Goal: Register for event/course

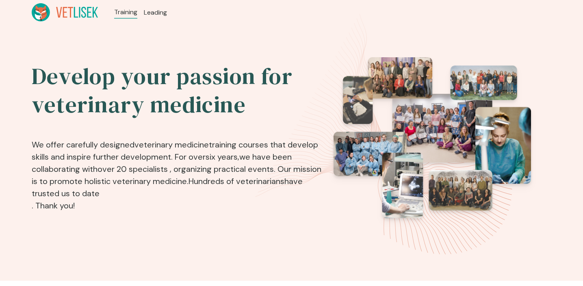
scroll to position [1011, 0]
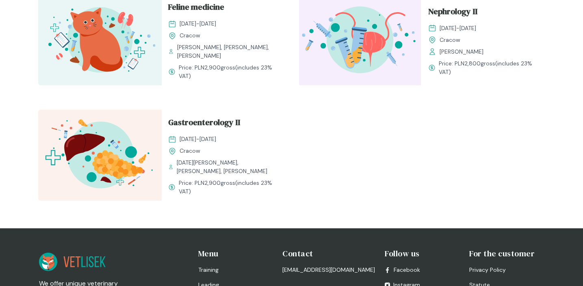
drag, startPoint x: 193, startPoint y: 180, endPoint x: 223, endPoint y: 182, distance: 31.0
click at [223, 182] on span "Price: PLN 2,900 gross (includes 23% VAT)" at bounding box center [229, 187] width 100 height 17
copy span "PLN 2,900"
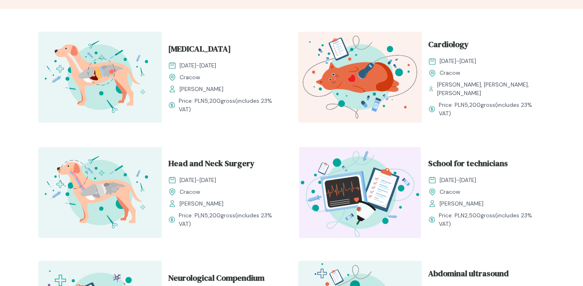
scroll to position [272, 0]
drag, startPoint x: 195, startPoint y: 99, endPoint x: 221, endPoint y: 101, distance: 25.7
click at [221, 101] on span "Price: PLN 5,200 gross (includes 23% VAT)" at bounding box center [229, 104] width 100 height 17
copy span "PLN 5,200"
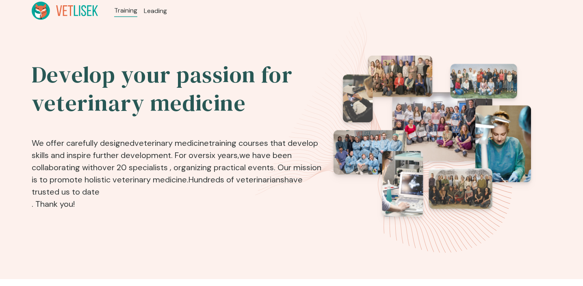
scroll to position [0, 0]
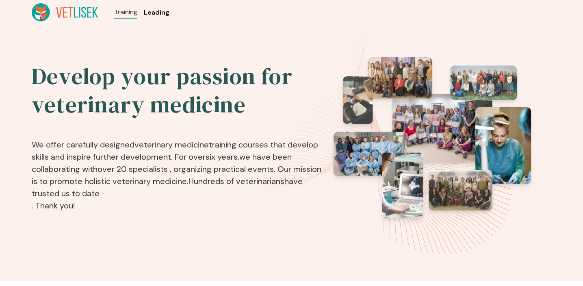
click at [153, 13] on font "Leading" at bounding box center [157, 12] width 26 height 9
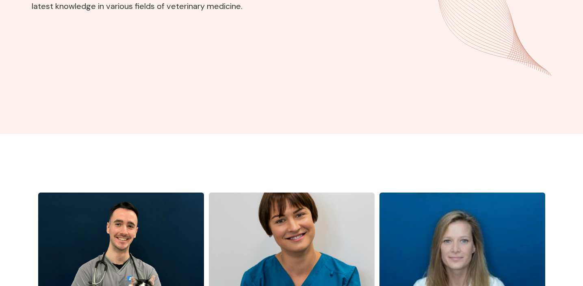
scroll to position [2, 0]
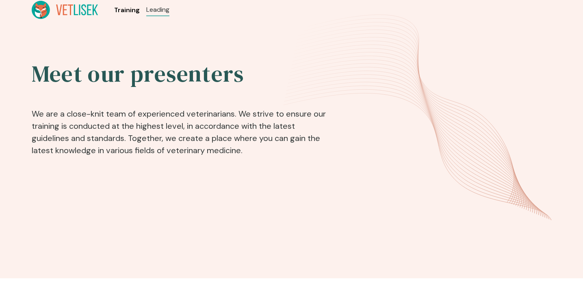
click at [126, 11] on font "Training" at bounding box center [127, 10] width 26 height 9
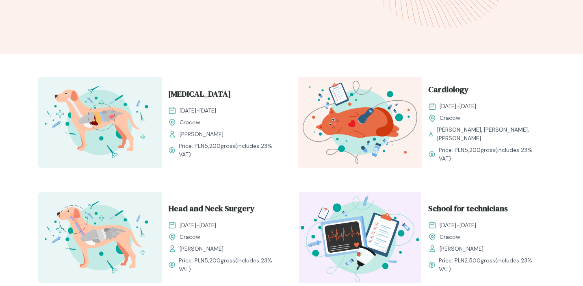
scroll to position [229, 0]
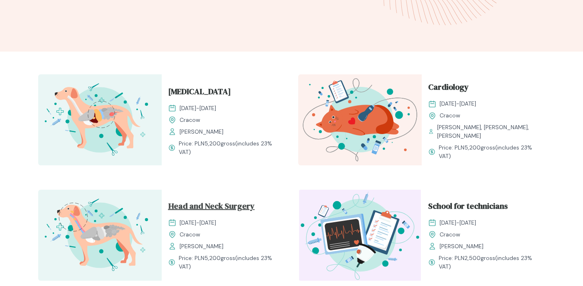
click at [200, 204] on font "Head and Neck Surgery" at bounding box center [211, 205] width 87 height 11
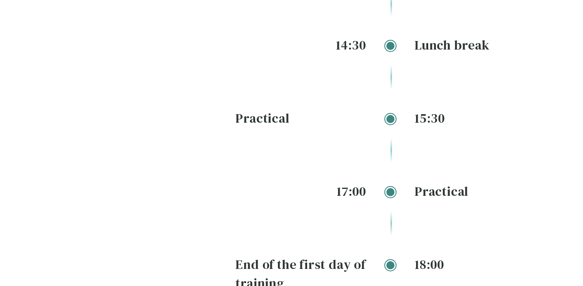
scroll to position [1314, 0]
